Goal: Transaction & Acquisition: Purchase product/service

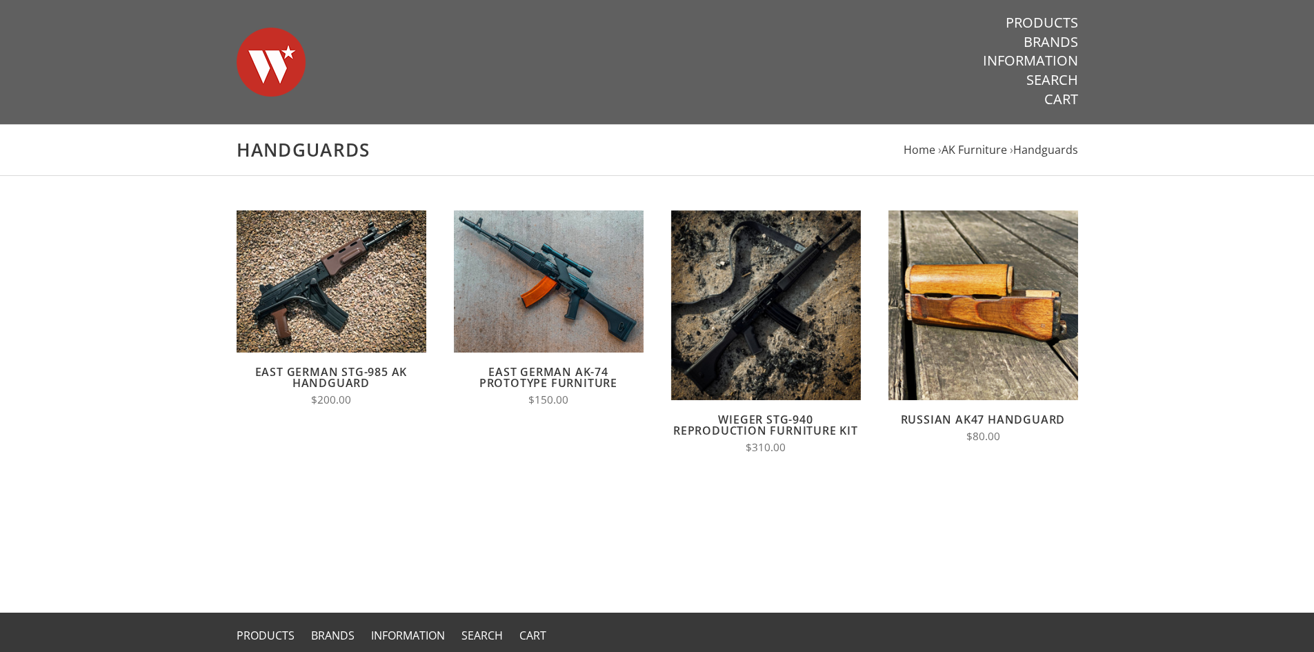
click at [1010, 417] on link "Russian AK47 Handguard" at bounding box center [983, 419] width 165 height 15
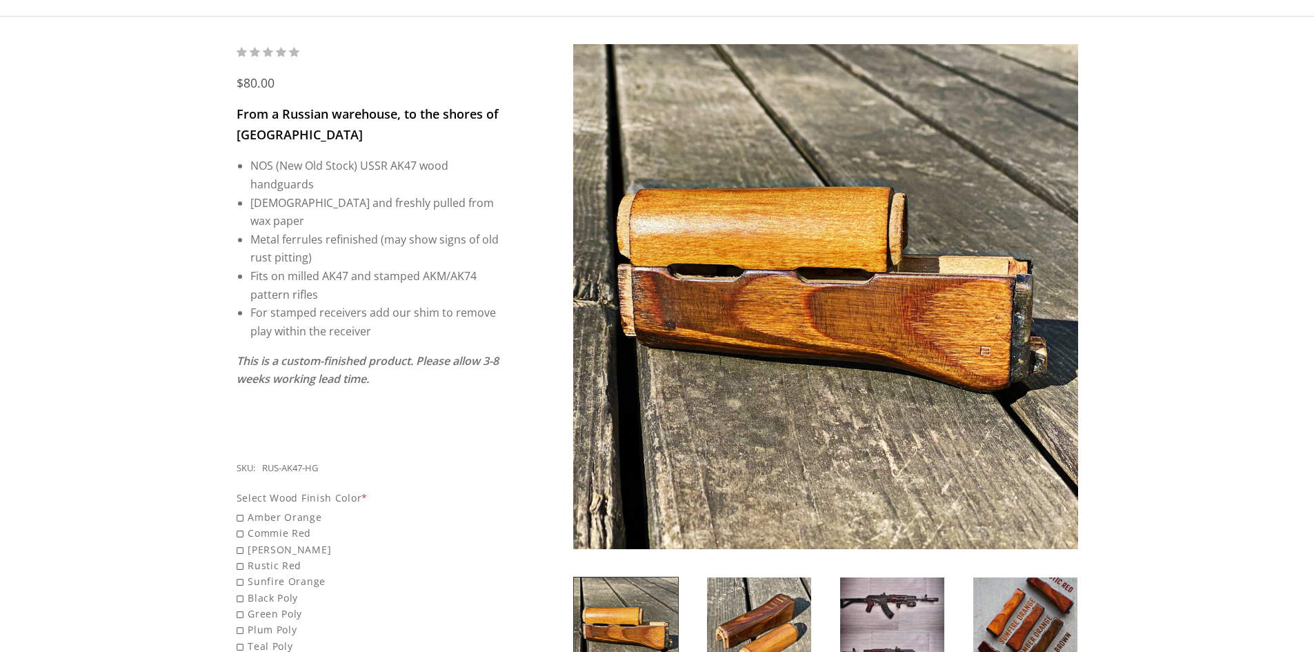
scroll to position [207, 0]
